Goal: Find specific page/section: Find specific page/section

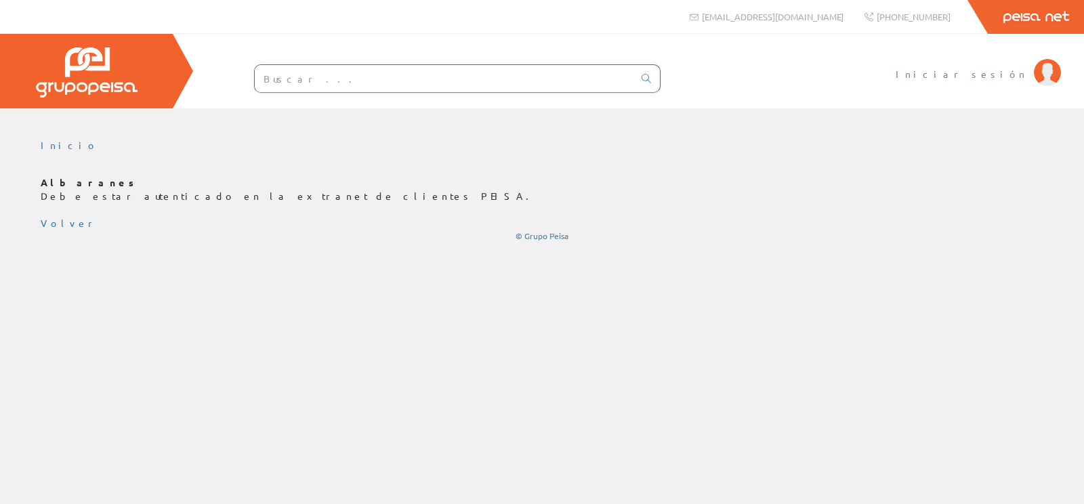
click at [1003, 74] on span "Iniciar sesión" at bounding box center [960, 74] width 131 height 14
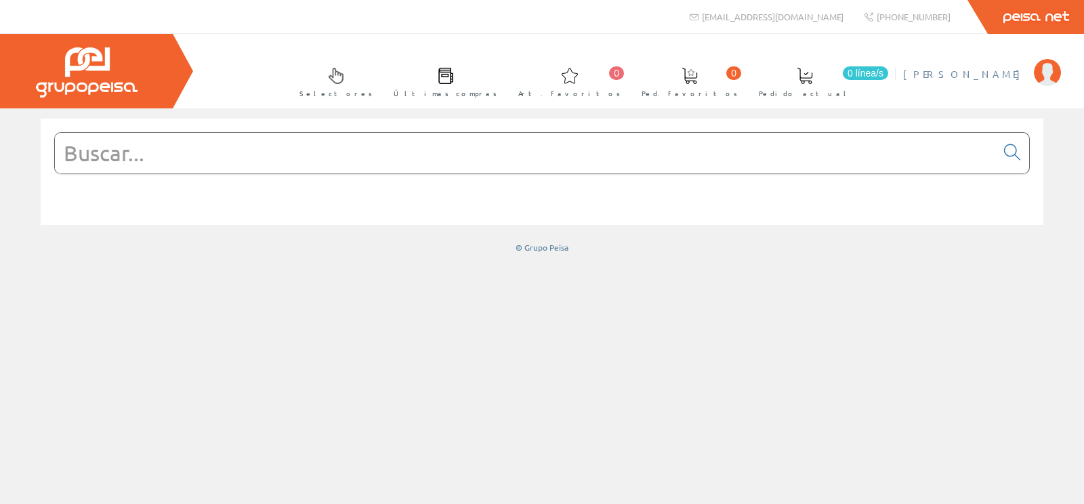
click at [1005, 72] on span "Mario Samso" at bounding box center [965, 74] width 124 height 14
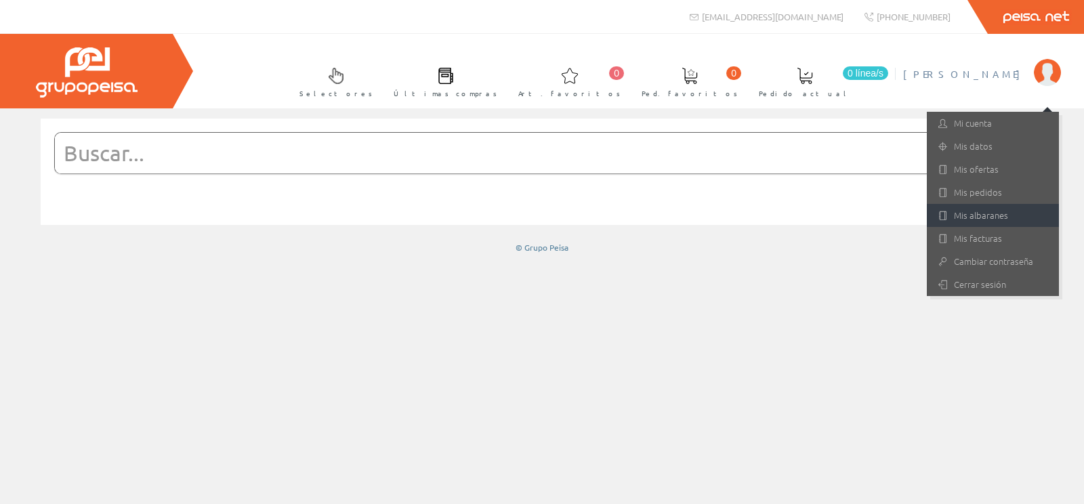
click at [990, 217] on link "Mis albaranes" at bounding box center [993, 215] width 132 height 23
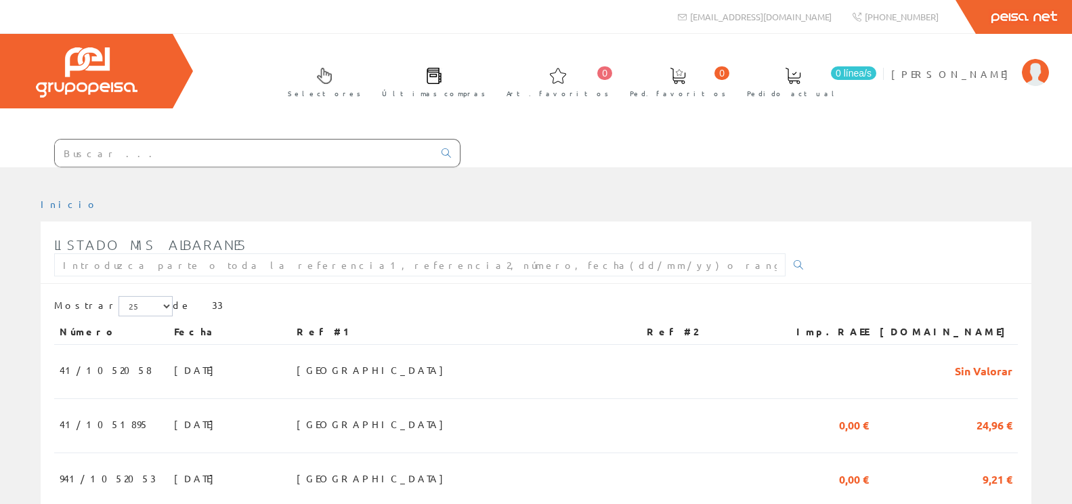
scroll to position [27, 0]
